Goal: Check status: Check status

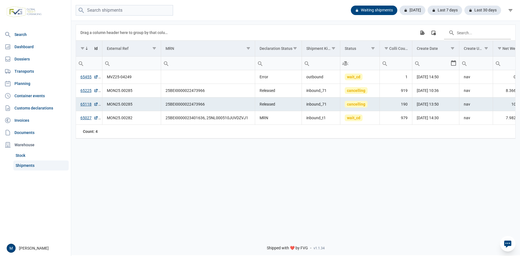
click at [284, 194] on div "Data grid with 4 rows and 18 columns Drag a column header here to group by that…" at bounding box center [295, 125] width 449 height 211
drag, startPoint x: 107, startPoint y: 106, endPoint x: 132, endPoint y: 107, distance: 25.1
click at [132, 107] on td "MON25.00285" at bounding box center [131, 104] width 59 height 14
copy td "MON25.00285"
click at [131, 62] on input "Filter cell" at bounding box center [131, 62] width 58 height 13
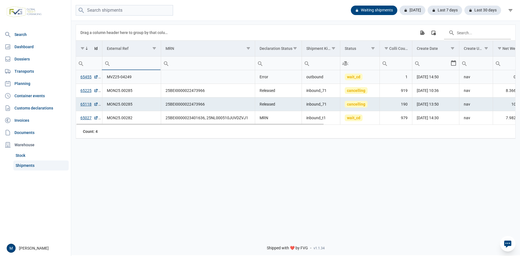
paste input "MON25.00285"
type input "MON25.00285"
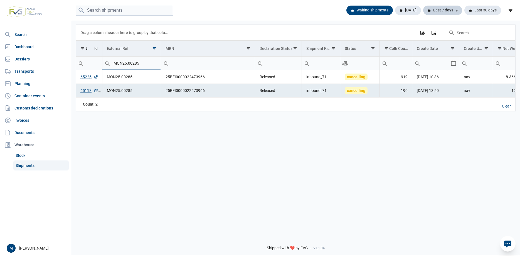
click at [464, 11] on div "Last 7 days" at bounding box center [482, 10] width 37 height 9
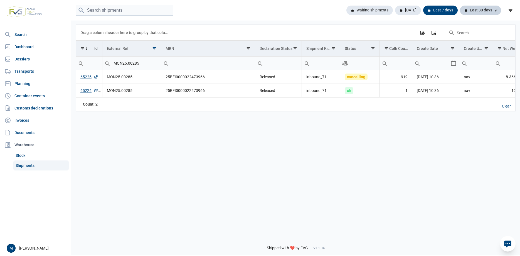
click at [476, 11] on div "Last 30 days" at bounding box center [480, 10] width 41 height 9
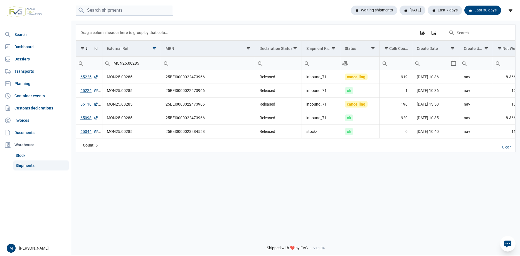
click at [279, 191] on div "Data grid with 5 rows and 18 columns Drag a column header here to group by that…" at bounding box center [295, 125] width 449 height 211
click at [271, 200] on div "Data grid with 5 rows and 18 columns Drag a column header here to group by that…" at bounding box center [295, 125] width 449 height 211
click at [261, 177] on div "Data grid with 5 rows and 18 columns Drag a column header here to group by that…" at bounding box center [295, 125] width 449 height 211
click at [84, 105] on link "65118" at bounding box center [89, 104] width 18 height 6
click at [83, 105] on link "65118" at bounding box center [89, 104] width 18 height 6
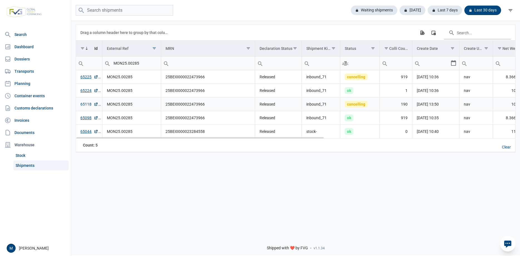
click at [85, 105] on link "65118" at bounding box center [89, 104] width 18 height 6
click at [83, 77] on link "65225" at bounding box center [89, 77] width 18 height 6
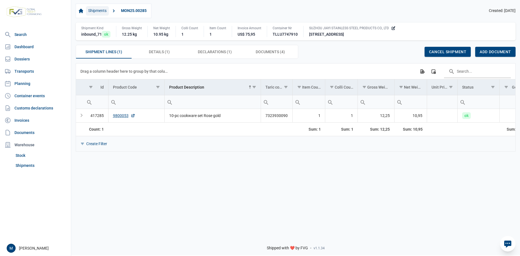
click at [97, 13] on link "Shipments" at bounding box center [97, 10] width 23 height 9
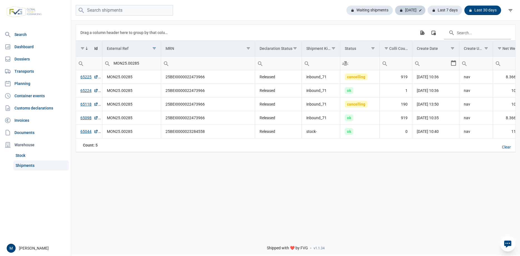
click at [428, 12] on div "Today" at bounding box center [445, 10] width 35 height 9
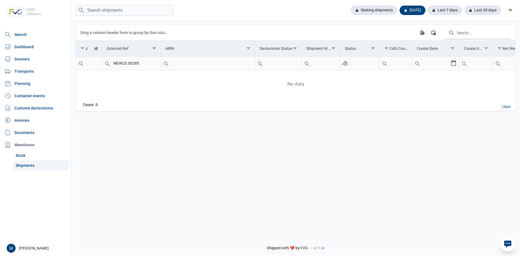
click at [147, 63] on input "MON25.00285" at bounding box center [131, 62] width 58 height 13
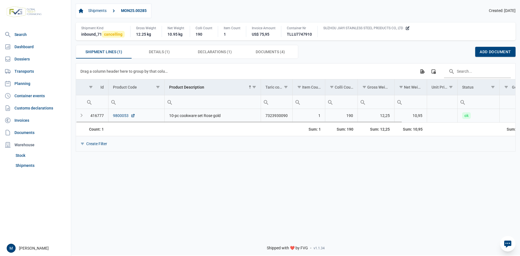
click at [121, 116] on link "9800053" at bounding box center [124, 116] width 22 height 6
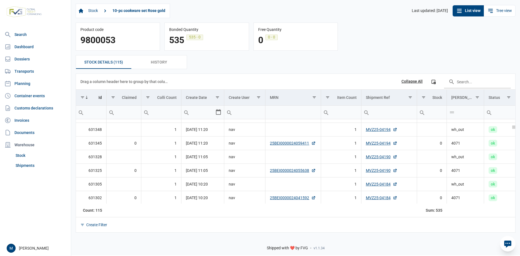
scroll to position [127, 0]
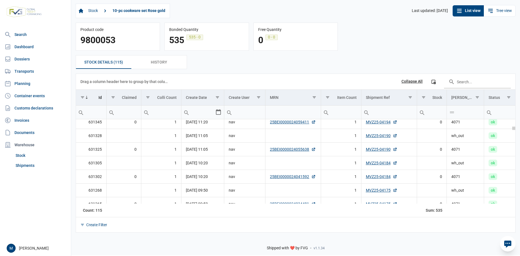
drag, startPoint x: 515, startPoint y: 122, endPoint x: 515, endPoint y: 132, distance: 9.5
click at [515, 132] on body "For evaluation purposes only. Redistribution prohibited. Please register an exi…" at bounding box center [260, 118] width 520 height 256
click at [160, 65] on span "History History" at bounding box center [159, 62] width 16 height 7
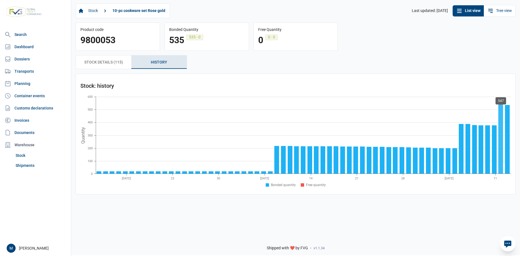
click at [501, 171] on rect at bounding box center [500, 139] width 5 height 70
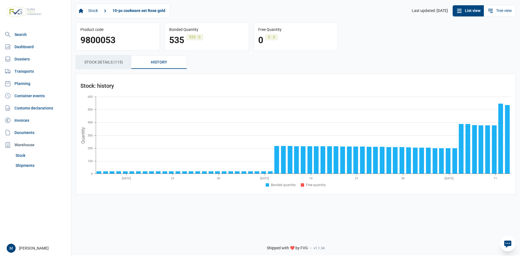
click at [102, 65] on span "stock details (115) stock details (115)" at bounding box center [103, 62] width 39 height 7
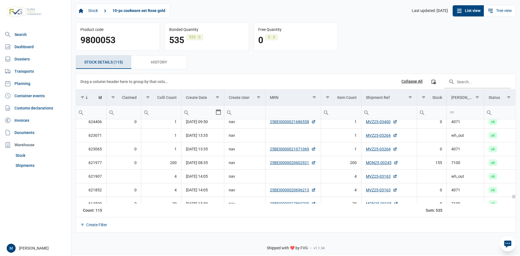
scroll to position [1484, 0]
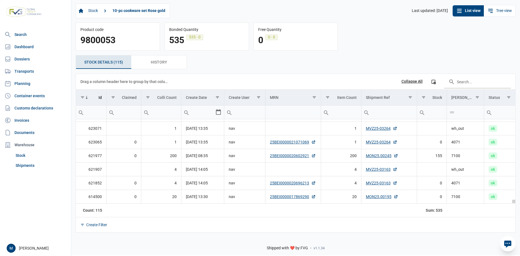
drag, startPoint x: 515, startPoint y: 122, endPoint x: 508, endPoint y: 209, distance: 86.8
click at [508, 209] on body "For evaluation purposes only. Redistribution prohibited. Please register an exi…" at bounding box center [260, 118] width 520 height 256
click at [422, 114] on div "Search box" at bounding box center [422, 111] width 10 height 13
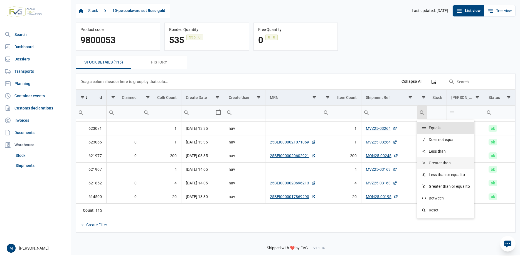
click at [444, 163] on span "Greater than" at bounding box center [440, 162] width 22 height 5
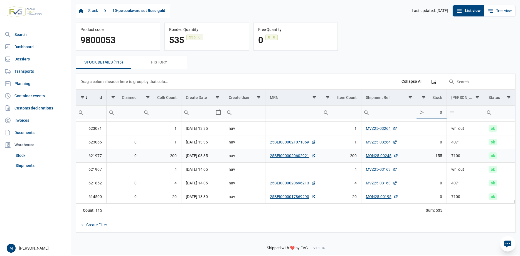
type input "0"
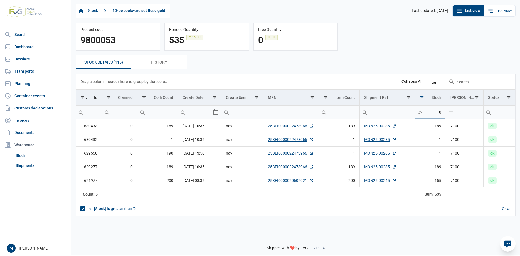
type input "0"
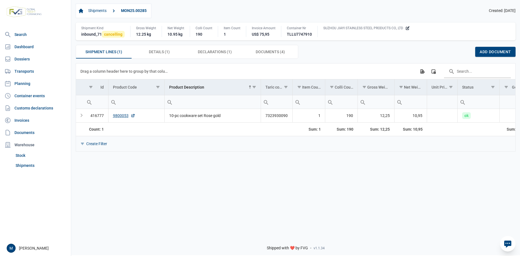
click at [216, 208] on div "Data grid with 1 rows and 14 columns Drag a column header here to group by that…" at bounding box center [295, 147] width 449 height 168
click at [81, 117] on div "Expand" at bounding box center [81, 115] width 7 height 7
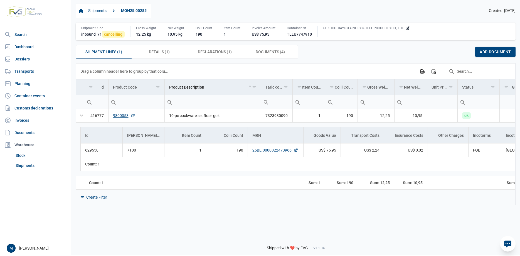
click at [189, 229] on div "Data grid with 1 rows and 14 columns Drag a column header here to group by that…" at bounding box center [295, 147] width 449 height 168
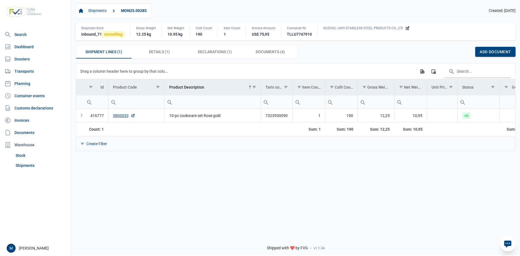
click at [222, 182] on div "Data grid with 1 rows and 14 columns Drag a column header here to group by that…" at bounding box center [295, 147] width 449 height 168
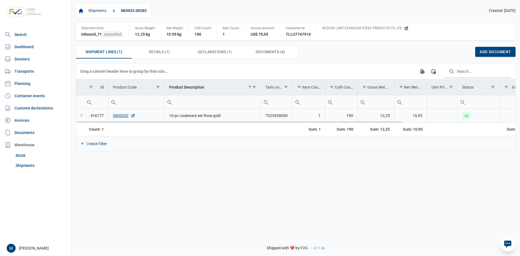
click at [82, 116] on div "Expand" at bounding box center [81, 115] width 7 height 7
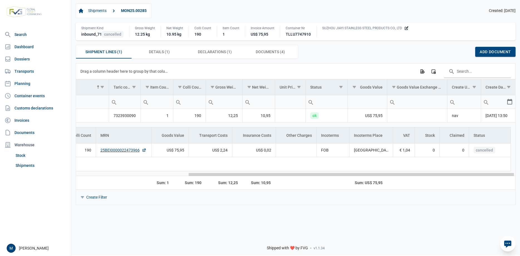
scroll to position [0, 68]
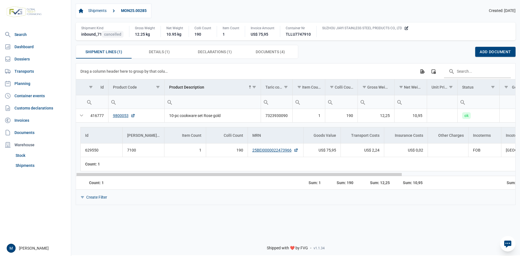
drag, startPoint x: 237, startPoint y: 176, endPoint x: 195, endPoint y: 173, distance: 42.7
click at [195, 173] on body "For evaluation purposes only. Redistribution prohibited. Please register an exi…" at bounding box center [260, 118] width 520 height 256
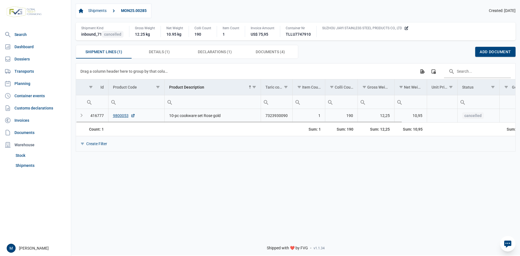
click at [83, 118] on div "Expand" at bounding box center [81, 115] width 7 height 7
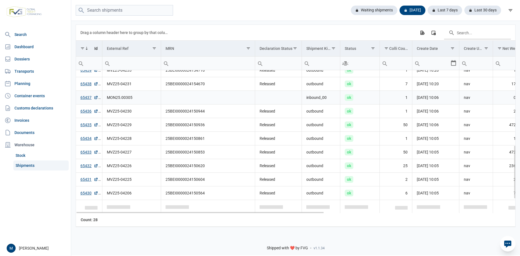
scroll to position [239, 0]
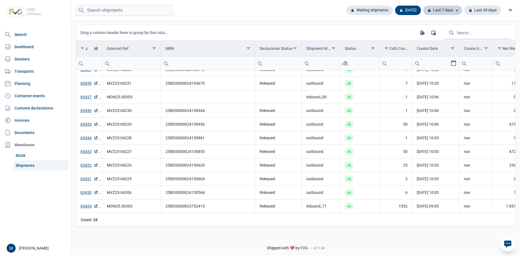
click at [464, 10] on div "Last 7 days" at bounding box center [482, 10] width 37 height 9
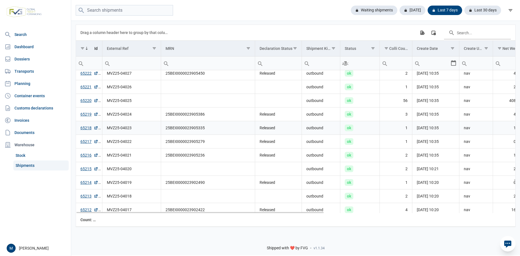
scroll to position [3044, 0]
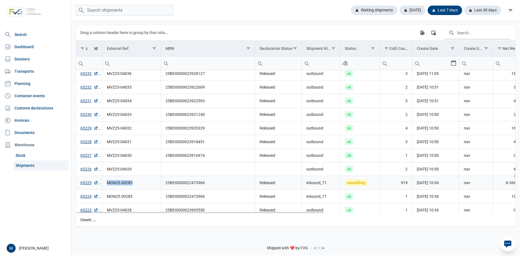
drag, startPoint x: 107, startPoint y: 182, endPoint x: 135, endPoint y: 183, distance: 28.7
click at [135, 183] on td "MON25.00285" at bounding box center [131, 183] width 59 height 14
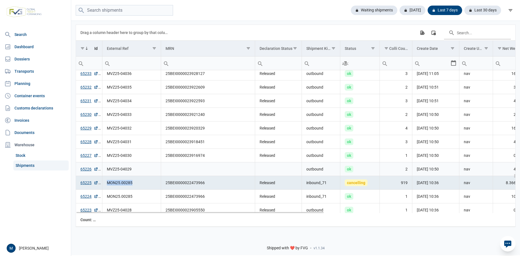
copy td "MON25.00285"
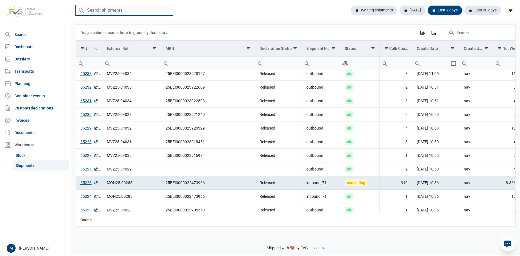
click at [132, 10] on input "search" at bounding box center [124, 10] width 97 height 11
paste input "MON25.00285"
type input "MON25.00285"
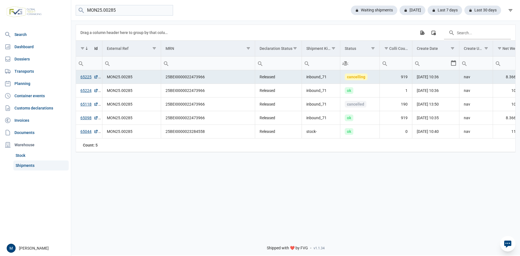
click at [281, 189] on div "Data grid with 5 rows and 18 columns Drag a column header here to group by that…" at bounding box center [295, 125] width 449 height 211
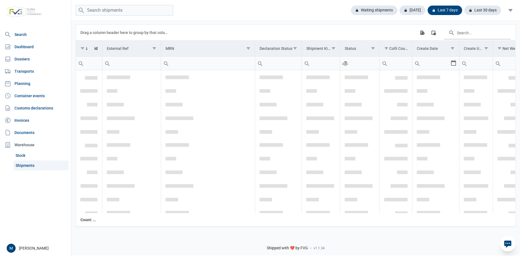
scroll to position [2727, 0]
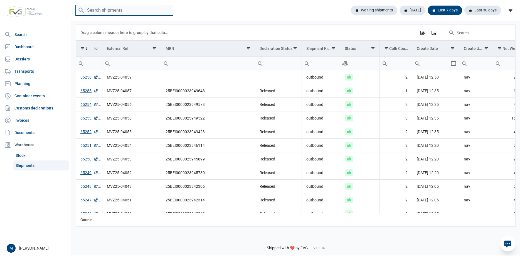
click at [140, 10] on input "search" at bounding box center [124, 10] width 97 height 11
paste input "MON25.00285"
type input "MON25.00285"
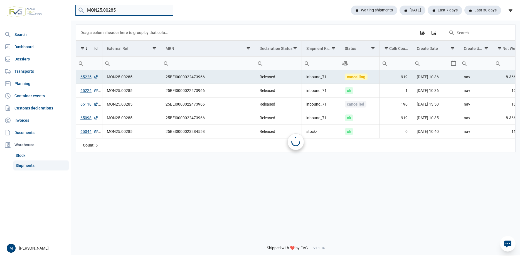
scroll to position [0, 0]
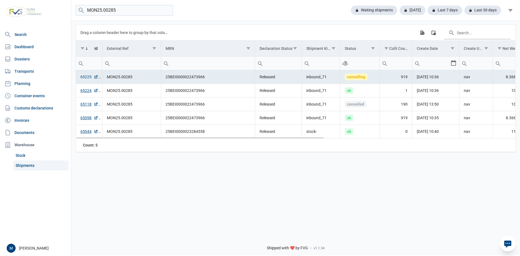
click at [86, 78] on link "65225" at bounding box center [89, 77] width 18 height 6
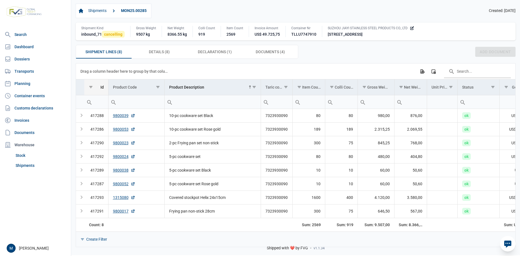
click at [103, 89] on div "Id" at bounding box center [101, 87] width 3 height 4
